Goal: Task Accomplishment & Management: Use online tool/utility

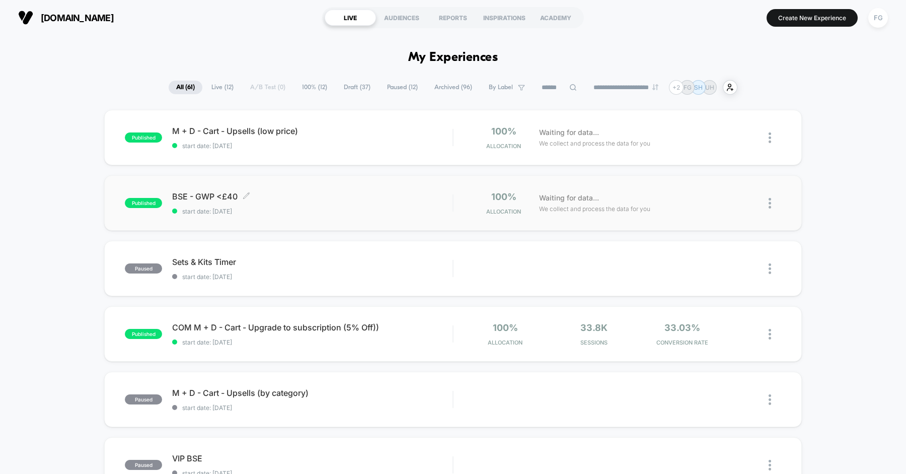
click at [343, 194] on span "BSE - GWP <£40 Click to edit experience details" at bounding box center [312, 196] width 280 height 10
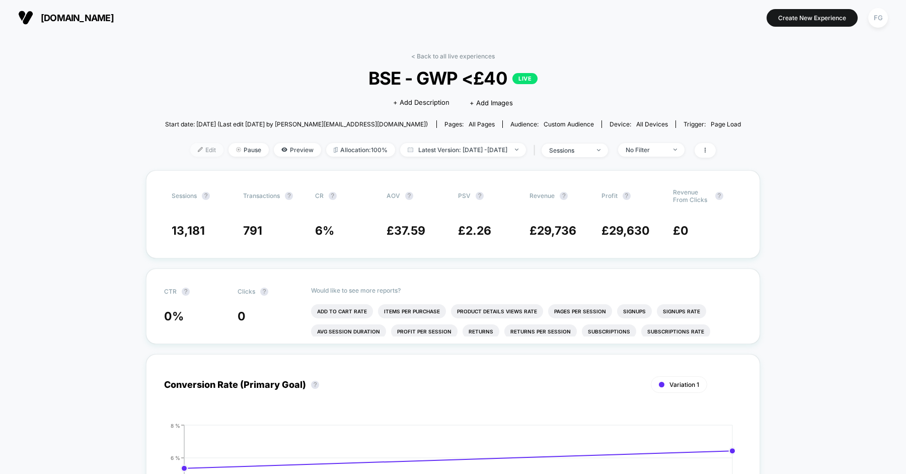
click at [197, 148] on span "Edit" at bounding box center [206, 150] width 33 height 14
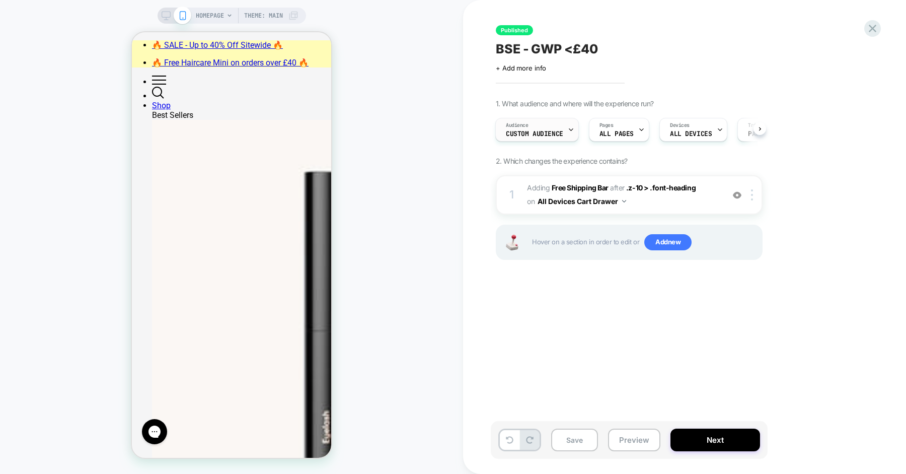
click at [543, 132] on span "Custom Audience" at bounding box center [534, 133] width 57 height 7
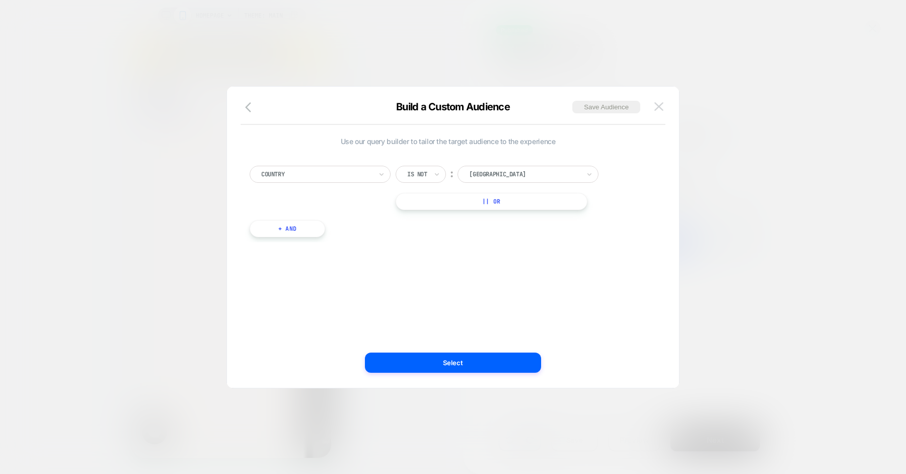
click at [661, 108] on img at bounding box center [658, 106] width 9 height 9
